Goal: Task Accomplishment & Management: Manage account settings

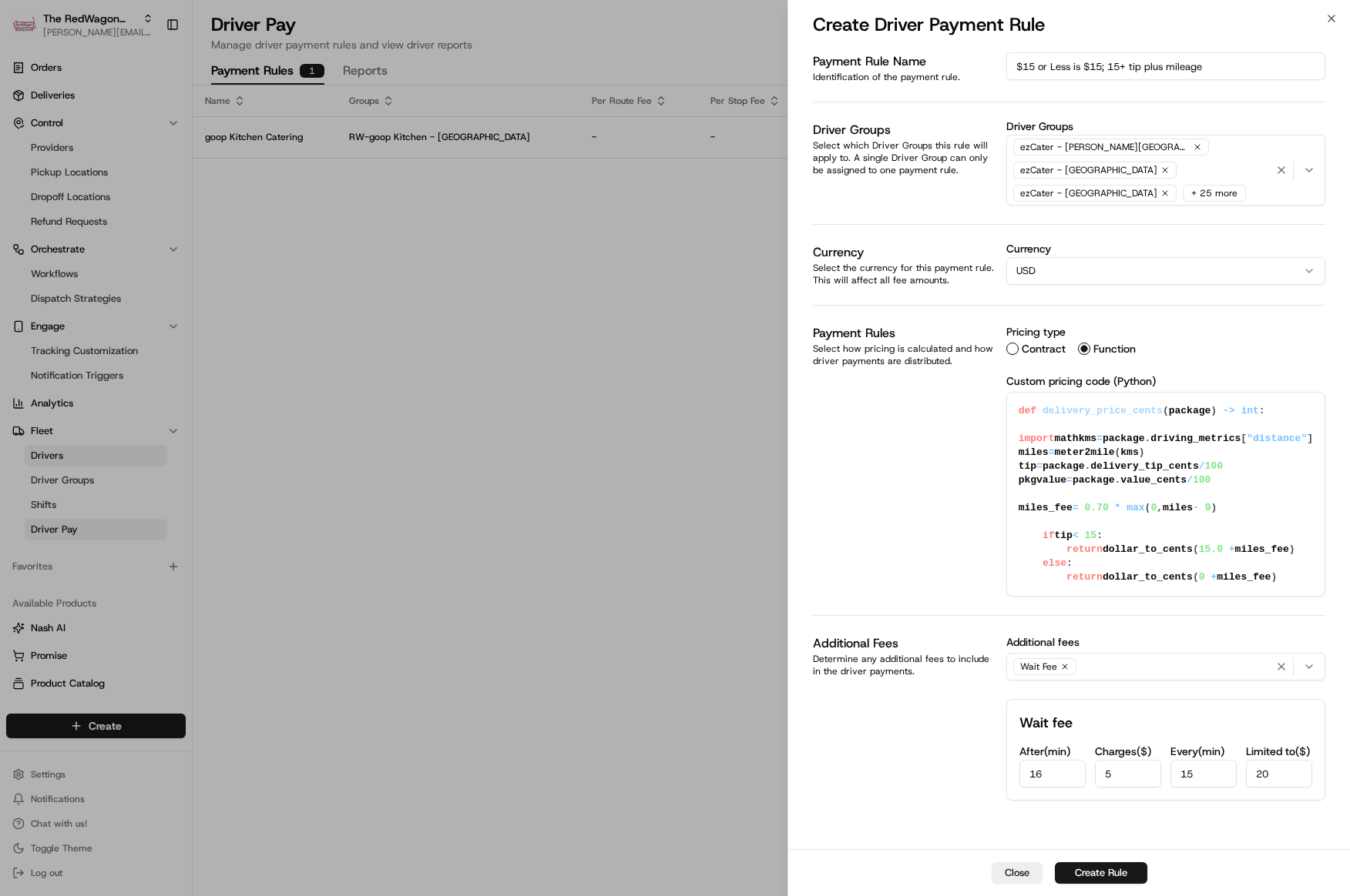
scroll to position [1, 0]
click at [1085, 769] on input "16" at bounding box center [1052, 774] width 66 height 28
click at [1083, 763] on input "15" at bounding box center [1052, 774] width 66 height 28
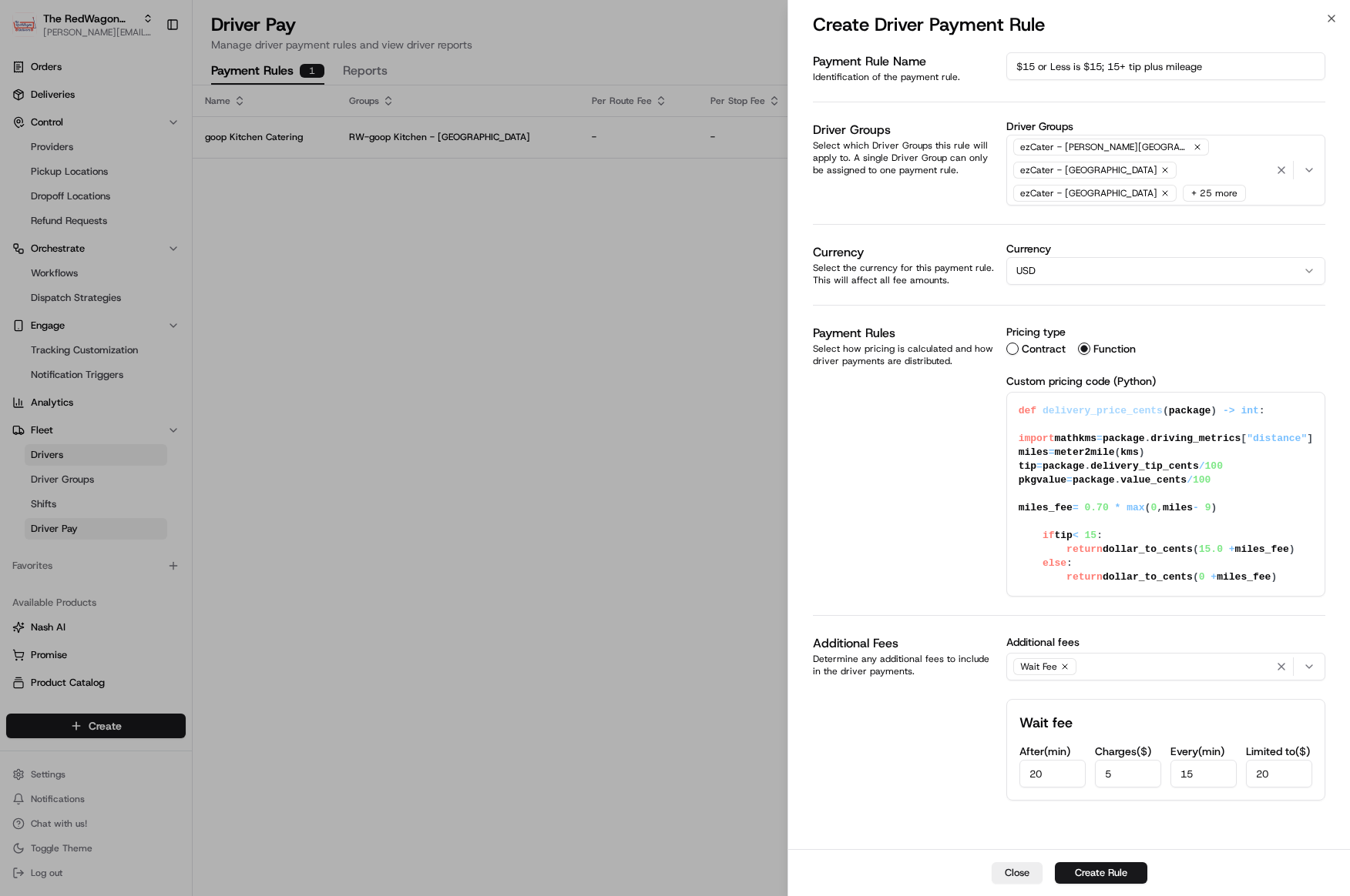
type input "20"
click at [1088, 875] on button "Create Rule" at bounding box center [1101, 873] width 92 height 22
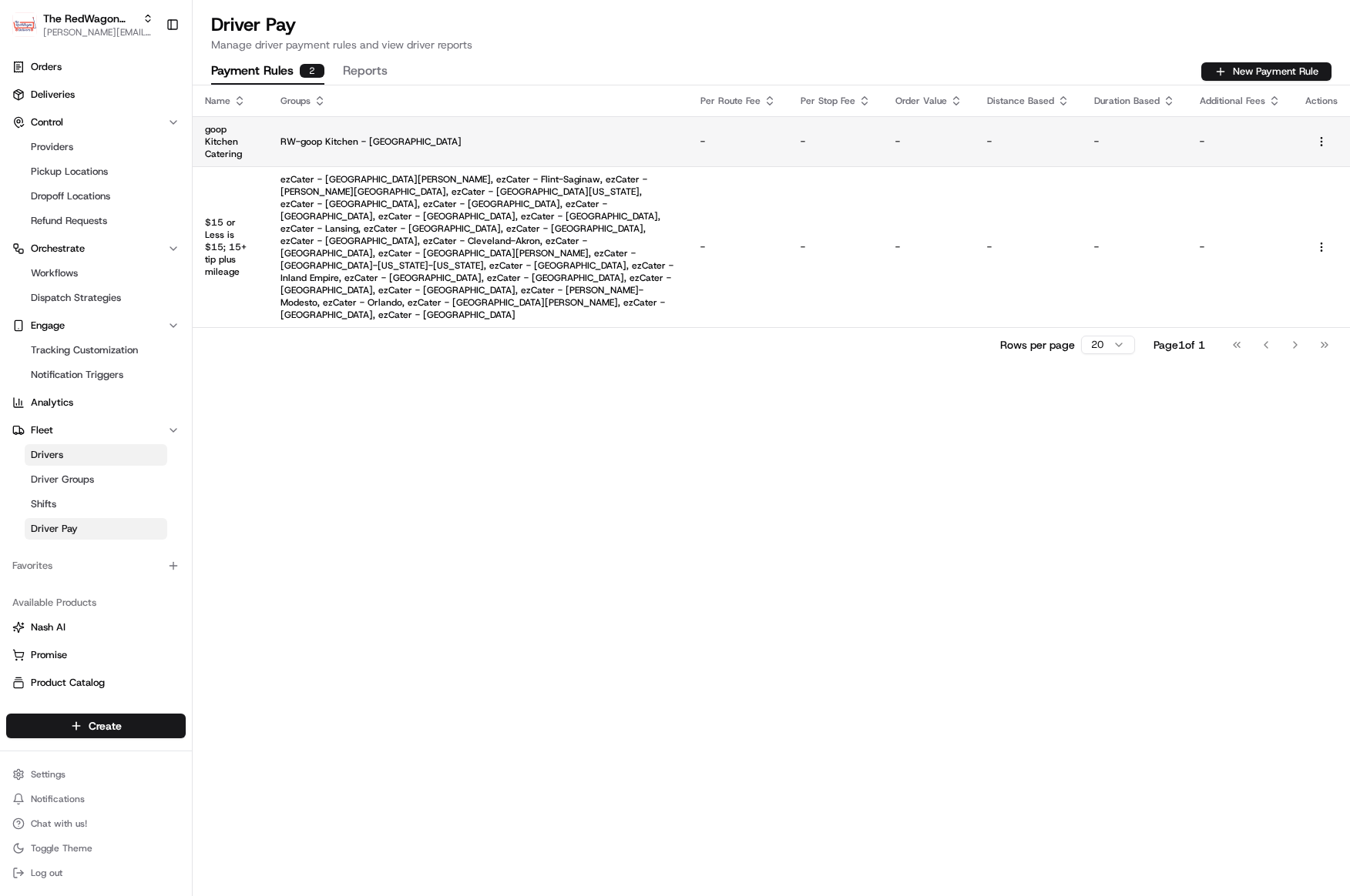
click at [494, 142] on p "RW-goop Kitchen - [GEOGRAPHIC_DATA]" at bounding box center [477, 142] width 395 height 13
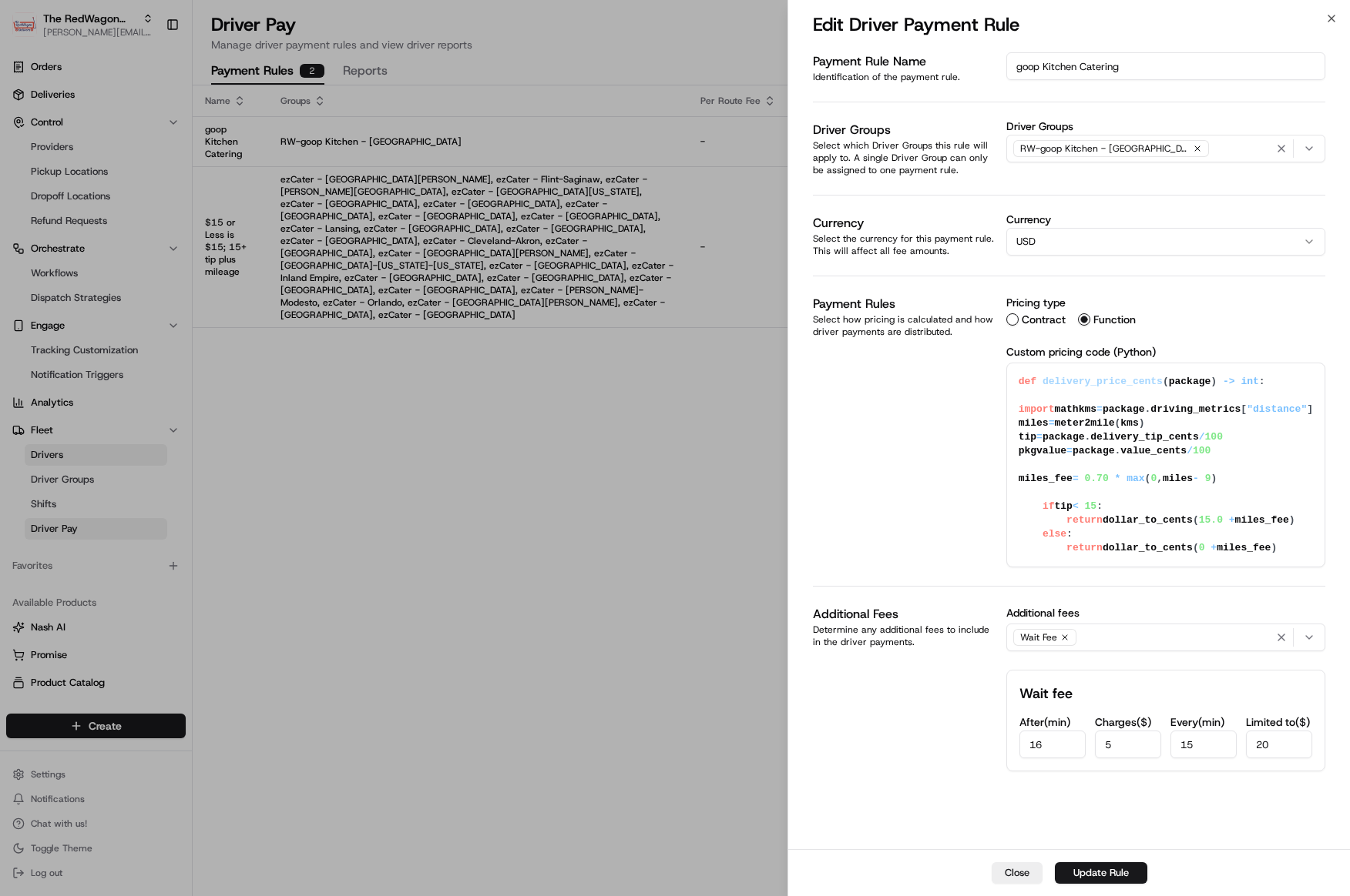
click at [1063, 759] on input "16" at bounding box center [1052, 744] width 66 height 28
type input "20"
click at [1084, 867] on button "Update Rule" at bounding box center [1101, 873] width 92 height 22
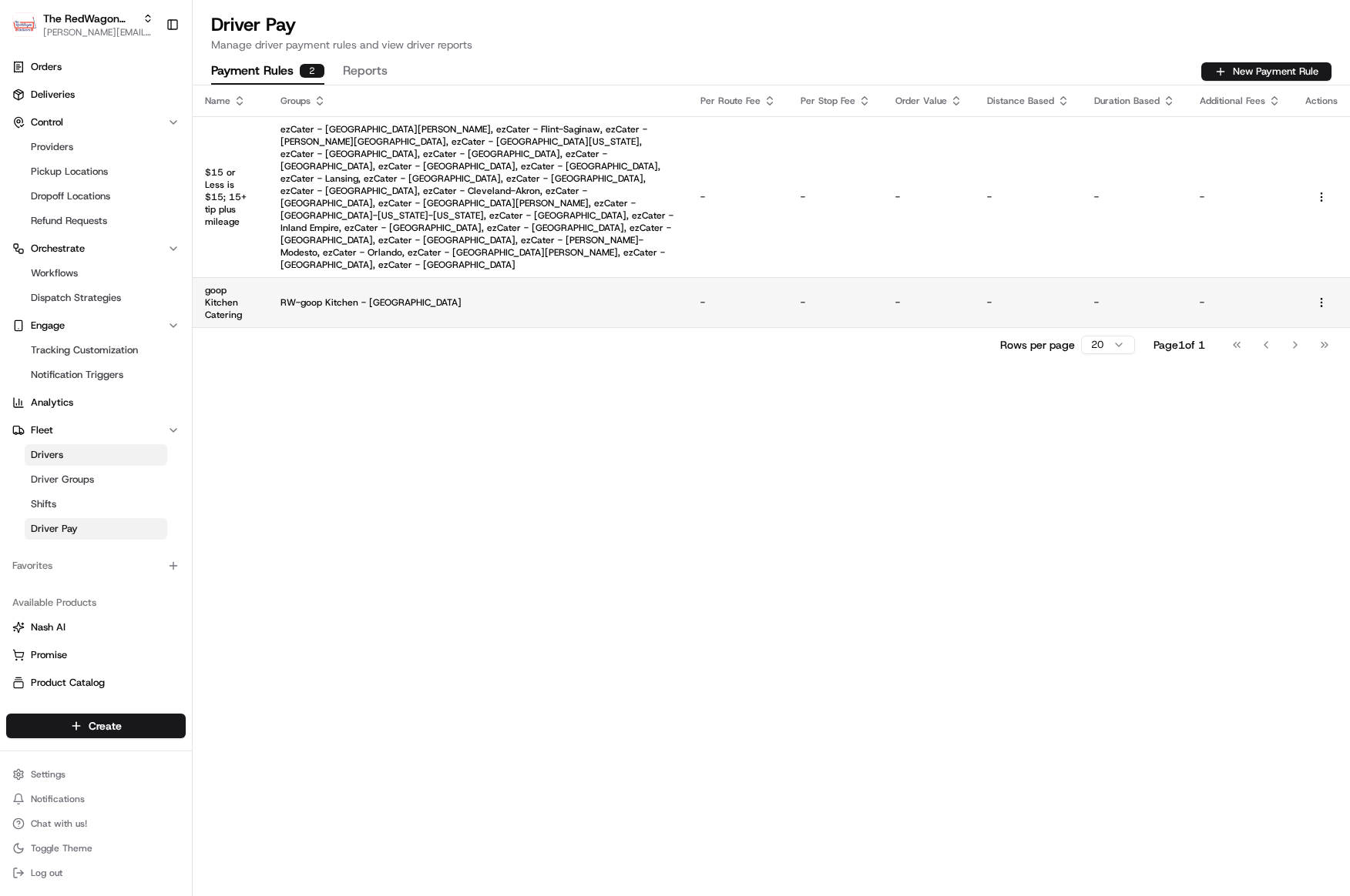
click at [452, 296] on p "RW-goop Kitchen - Los Angeles" at bounding box center [477, 303] width 395 height 13
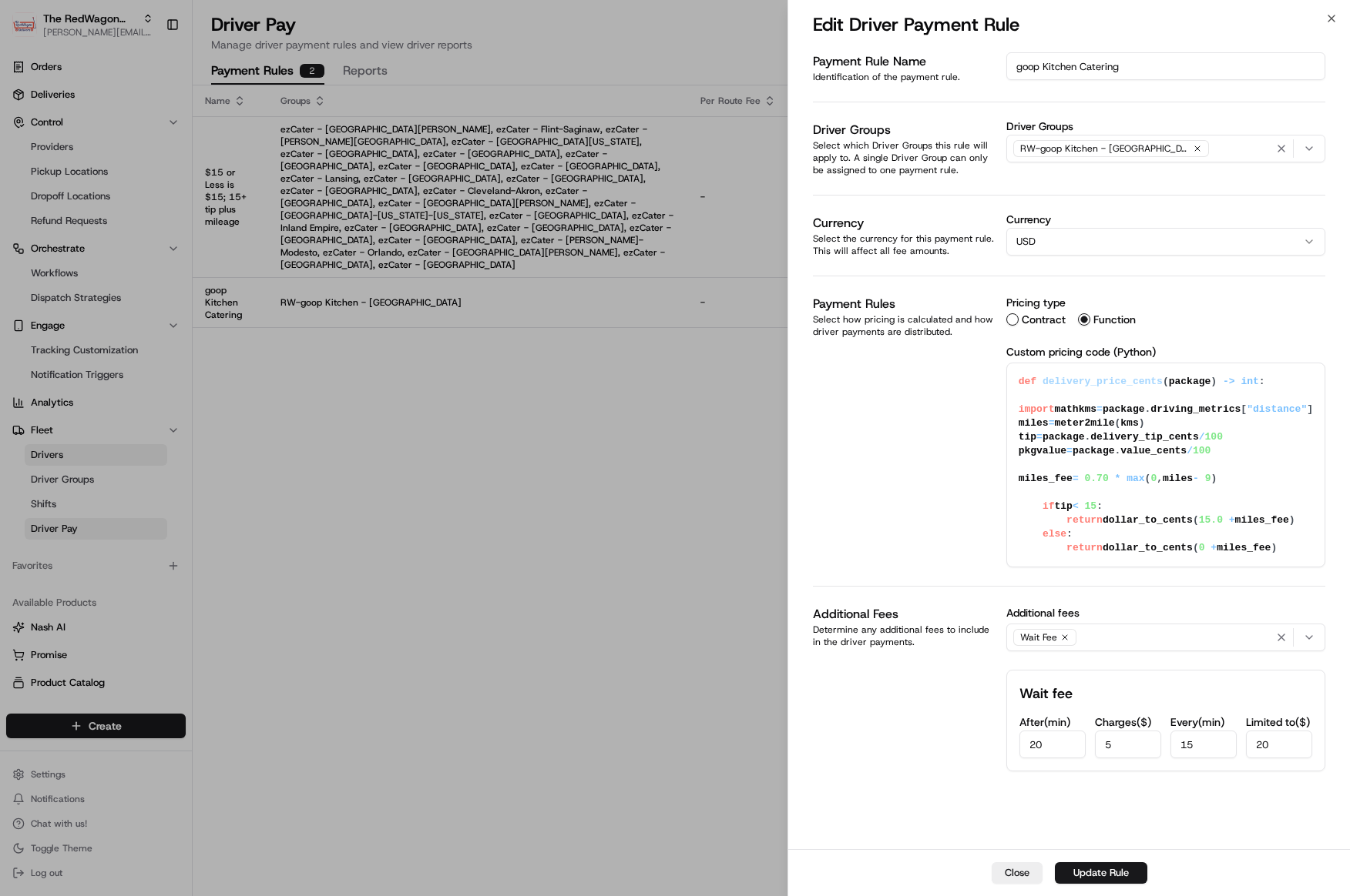
click at [1304, 149] on icon "button" at bounding box center [1309, 149] width 13 height 13
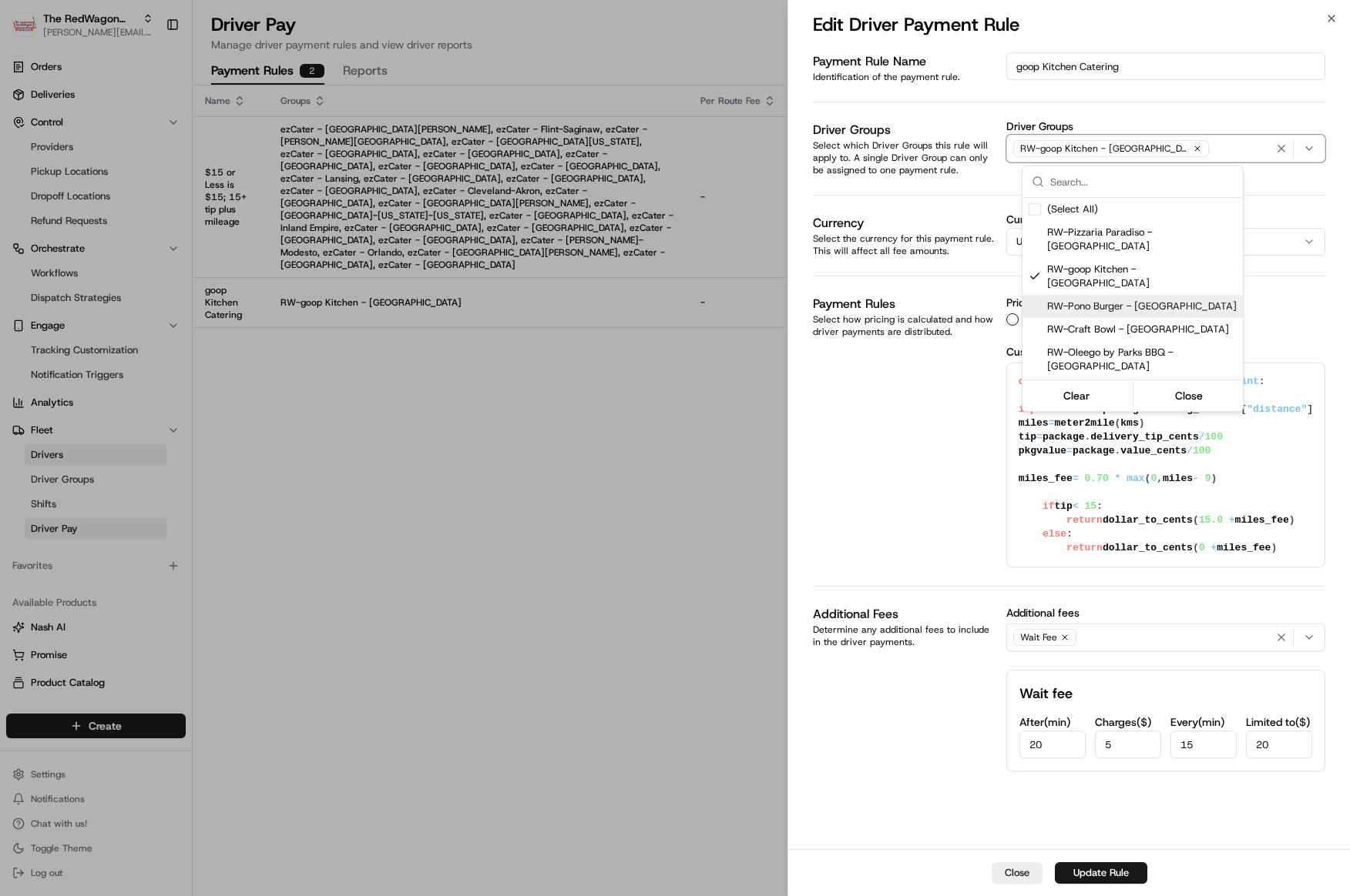
click at [1173, 295] on div "RW-Pono Burger - Los Angeles" at bounding box center [1132, 307] width 220 height 23
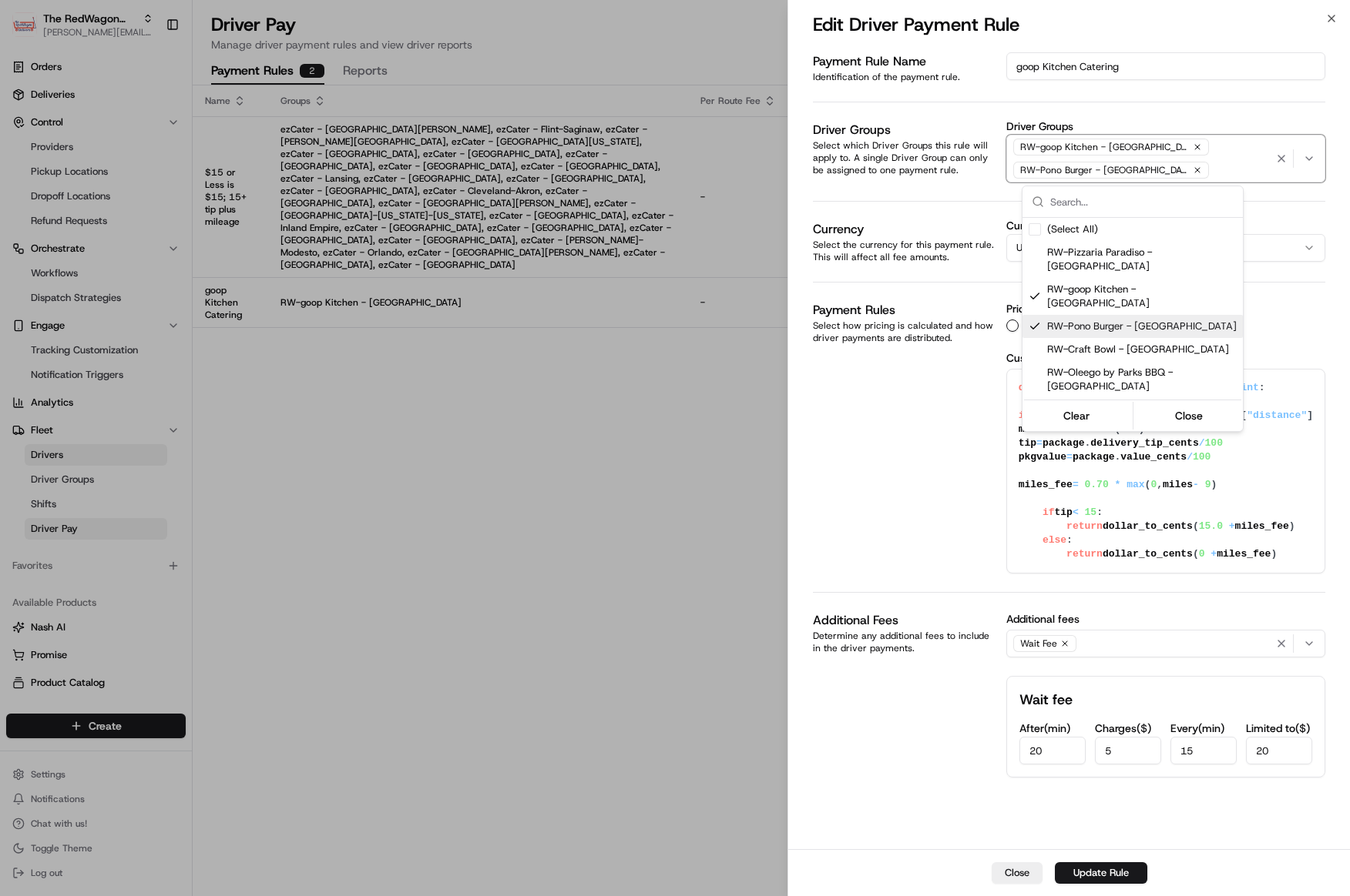
click at [1105, 320] on span "RW-Pono Burger - Los Angeles" at bounding box center [1142, 326] width 190 height 14
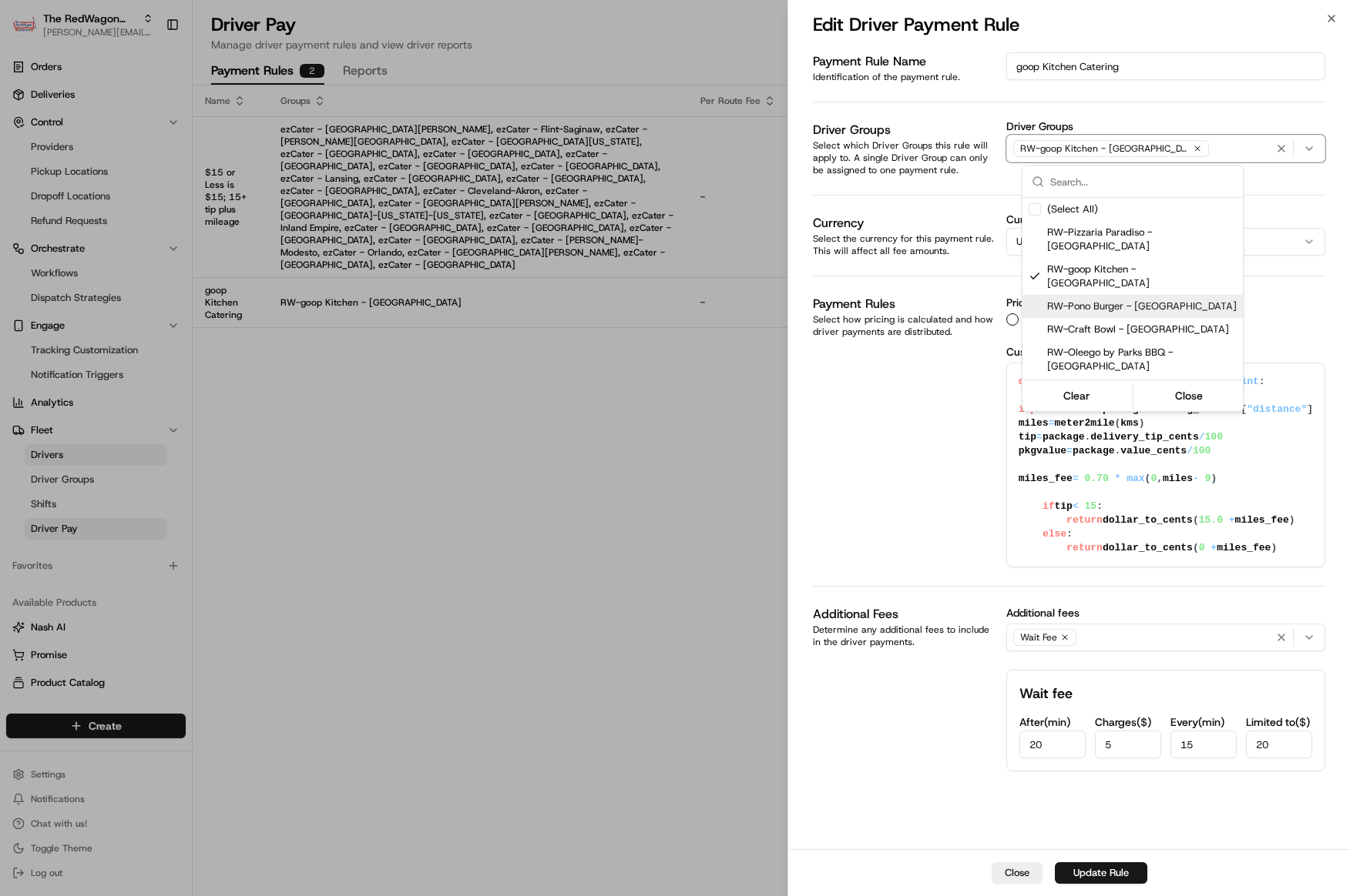
click at [867, 425] on div at bounding box center [675, 448] width 1350 height 896
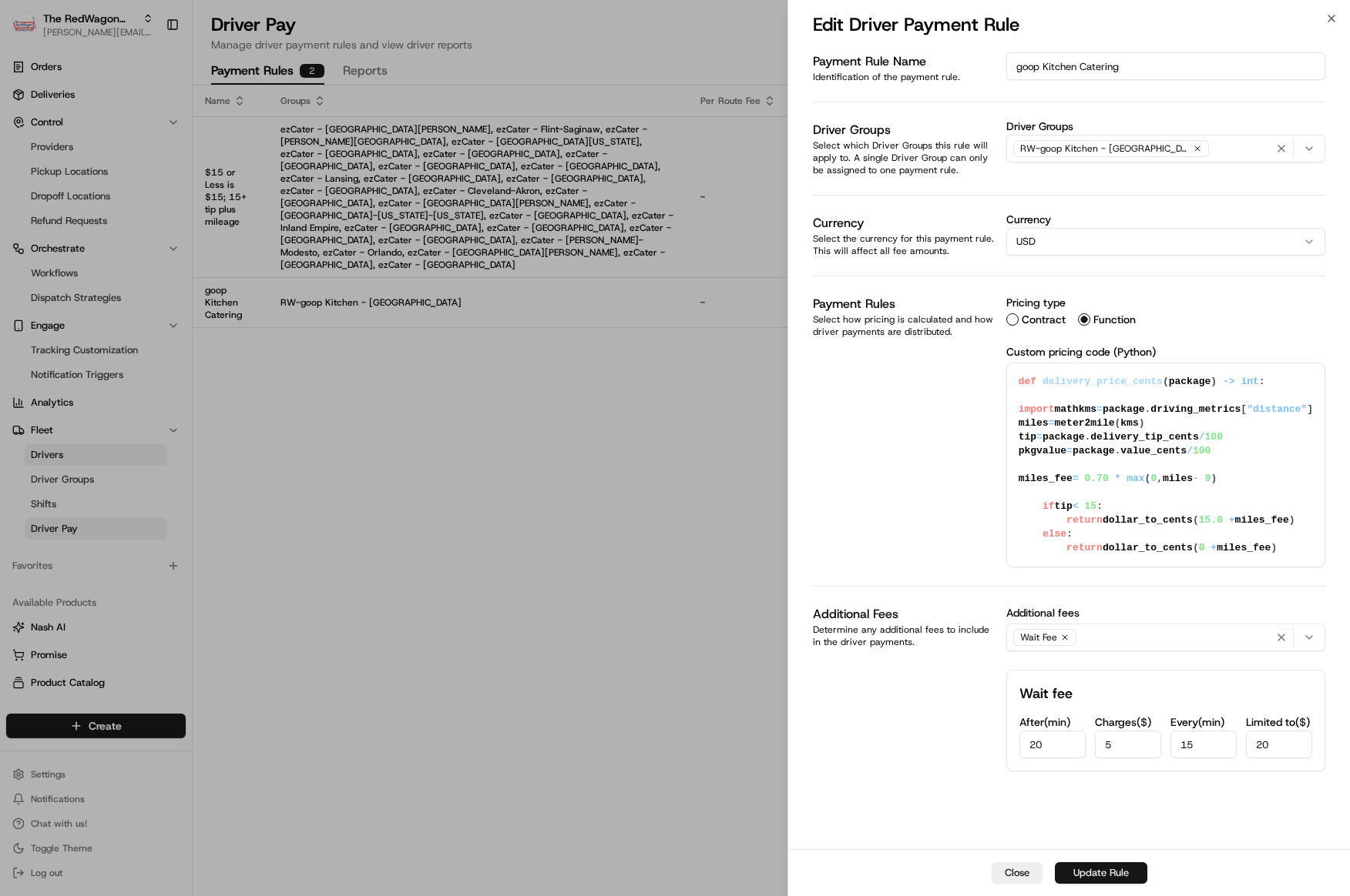
click at [1110, 874] on button "Update Rule" at bounding box center [1101, 873] width 92 height 22
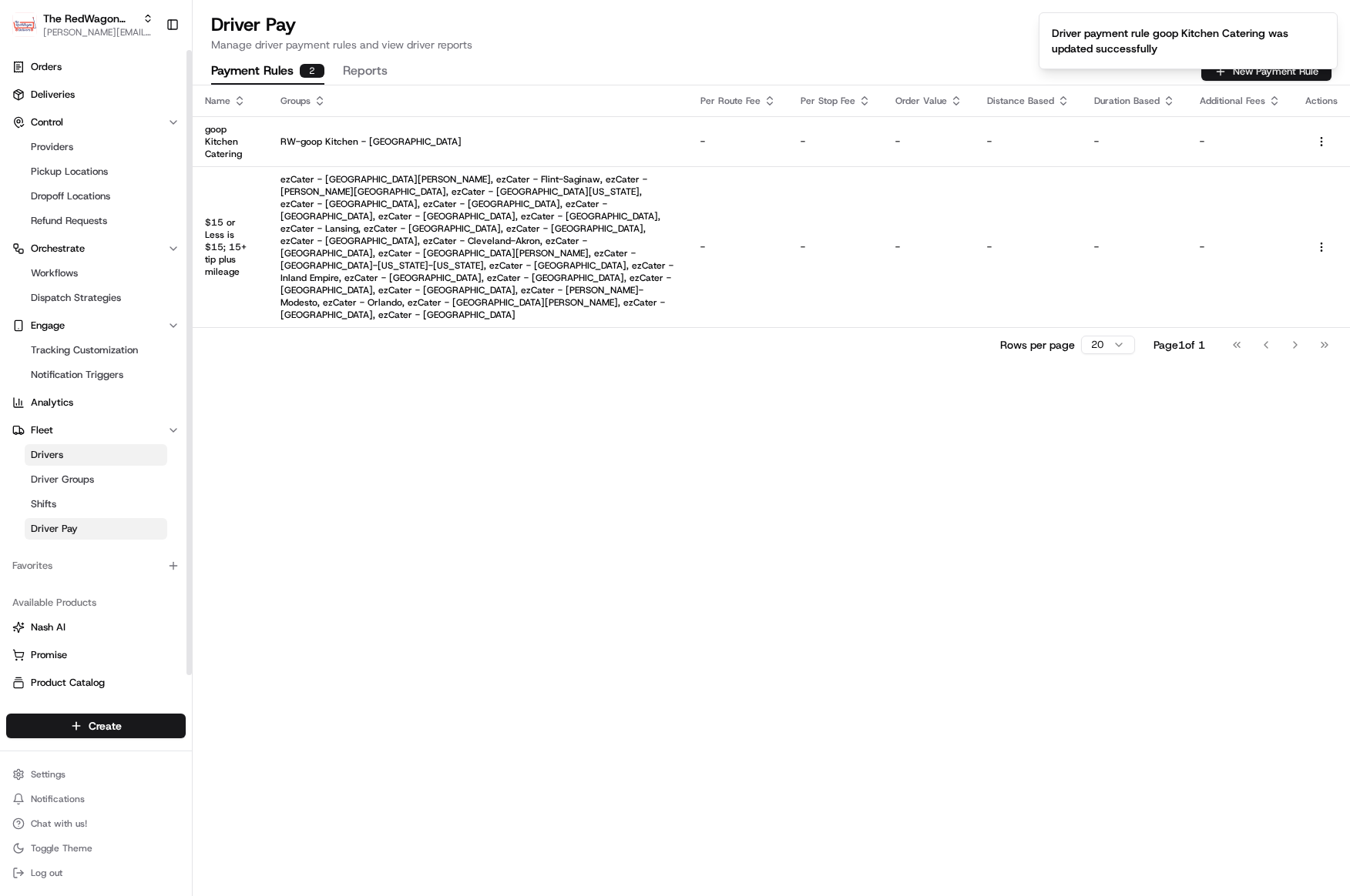
click at [468, 394] on div "Name Groups Per Route Fee Per Stop Fee Order Value Distance Based Duration Base…" at bounding box center [771, 491] width 1158 height 811
